Goal: Task Accomplishment & Management: Use online tool/utility

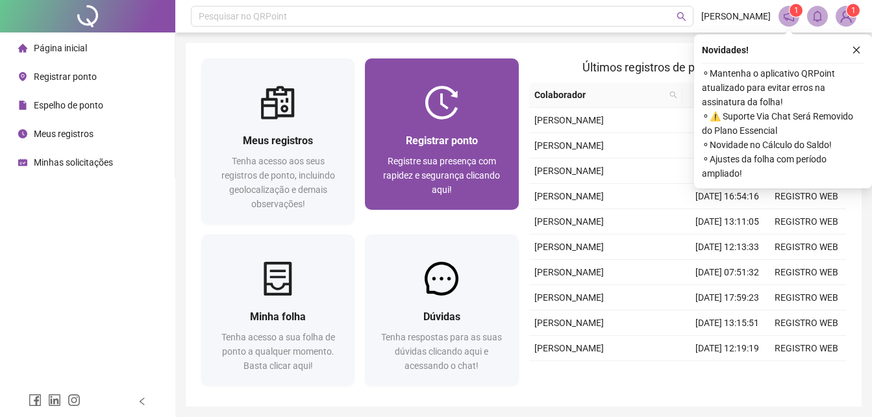
click at [480, 142] on div "Registrar ponto" at bounding box center [441, 140] width 122 height 16
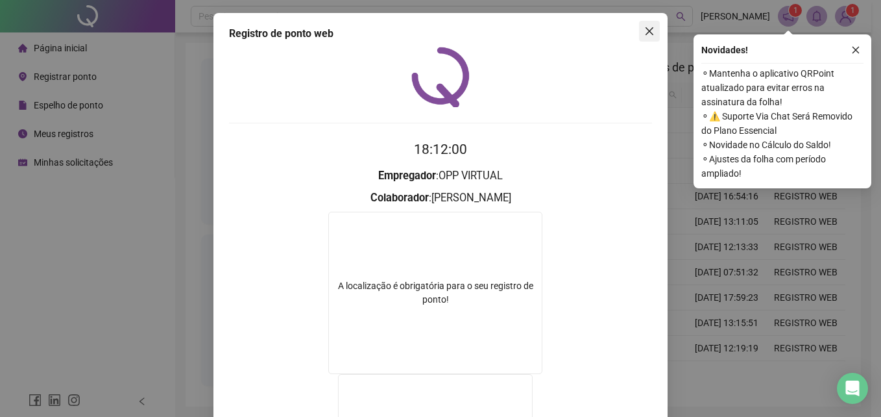
click at [644, 36] on icon "close" at bounding box center [649, 31] width 10 height 10
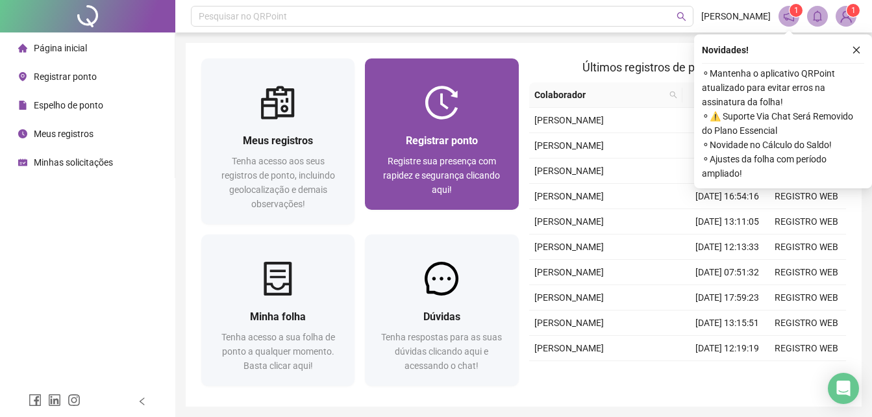
click at [469, 112] on div at bounding box center [441, 103] width 153 height 34
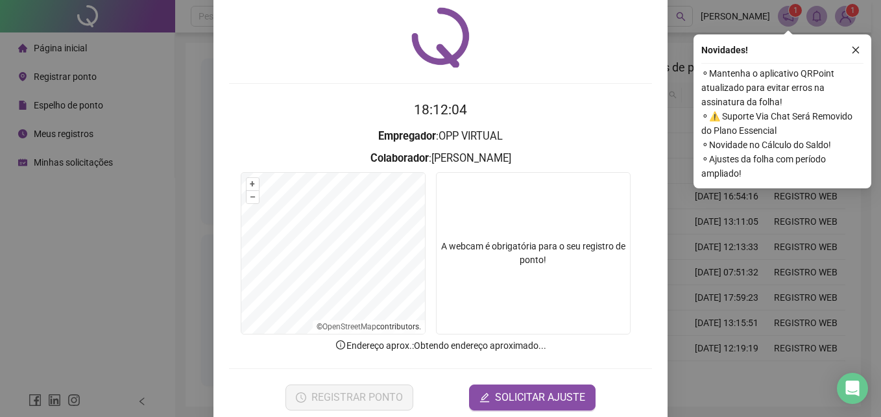
scroll to position [62, 0]
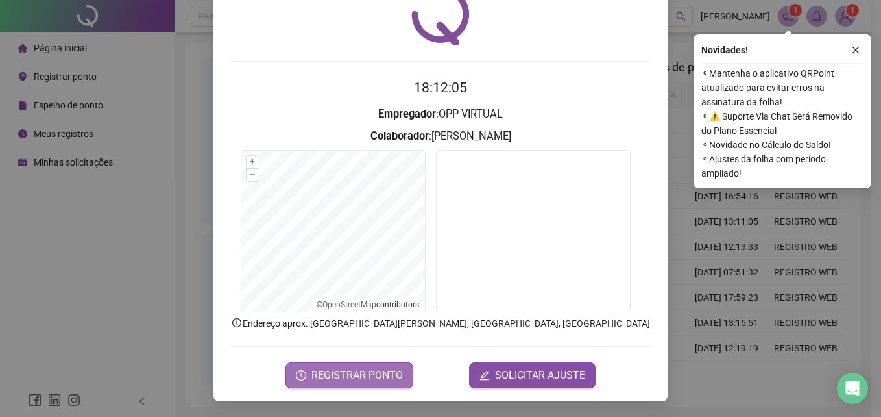
click at [361, 371] on span "REGISTRAR PONTO" at bounding box center [358, 375] width 92 height 16
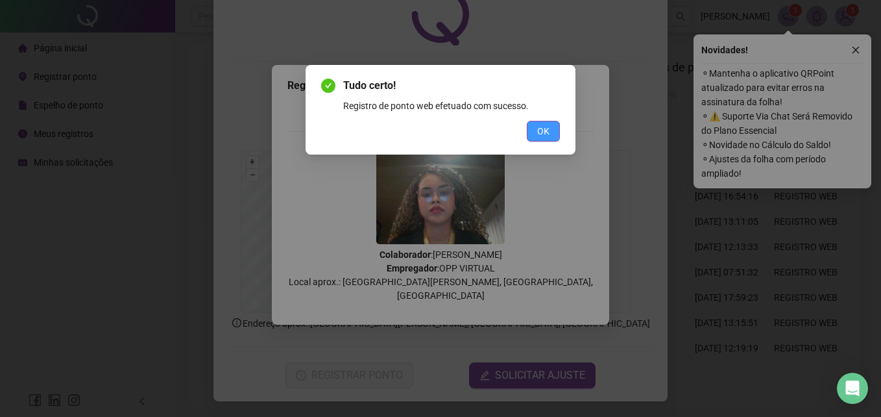
click at [546, 130] on span "OK" at bounding box center [543, 131] width 12 height 14
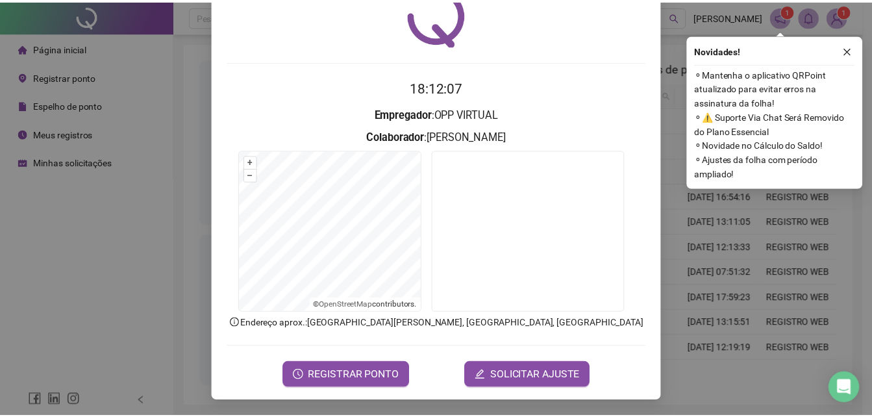
scroll to position [0, 0]
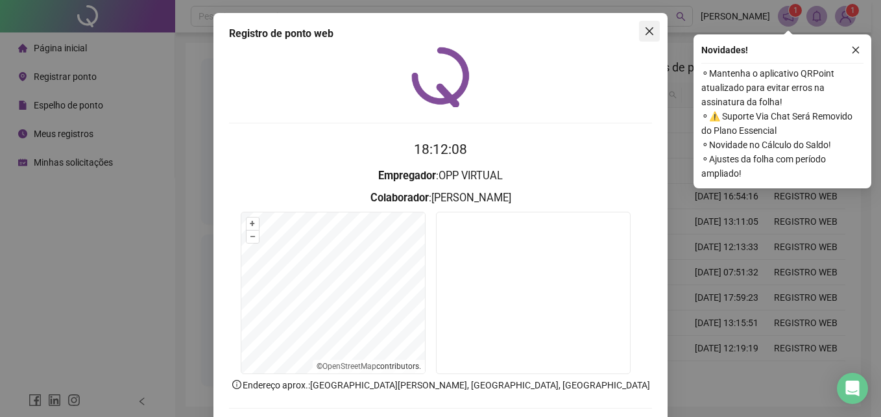
click at [649, 27] on icon "close" at bounding box center [649, 31] width 10 height 10
